Goal: Navigation & Orientation: Go to known website

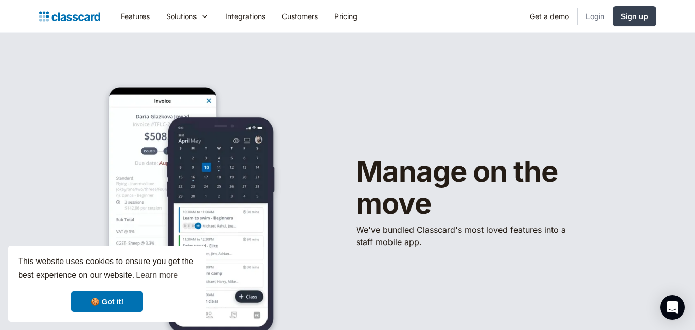
click at [592, 22] on link "Login" at bounding box center [595, 16] width 35 height 23
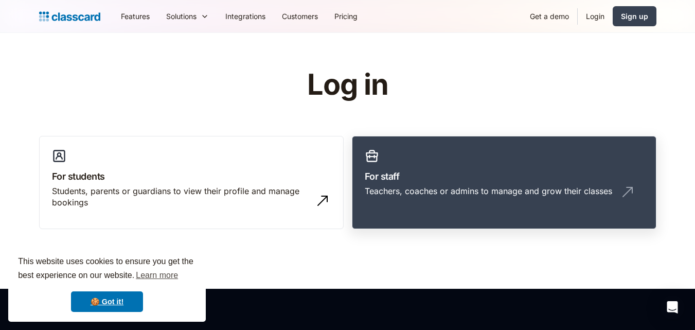
click at [529, 160] on link "For staff Teachers, coaches or admins to manage and grow their classes" at bounding box center [504, 183] width 305 height 94
